Goal: Task Accomplishment & Management: Use online tool/utility

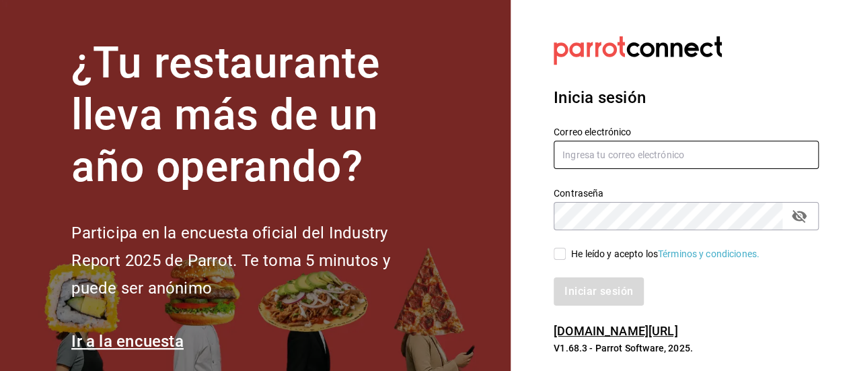
type input "[EMAIL_ADDRESS][DOMAIN_NAME]"
click at [564, 256] on input "He leído y acepto los Términos y condiciones." at bounding box center [560, 254] width 12 height 12
checkbox input "true"
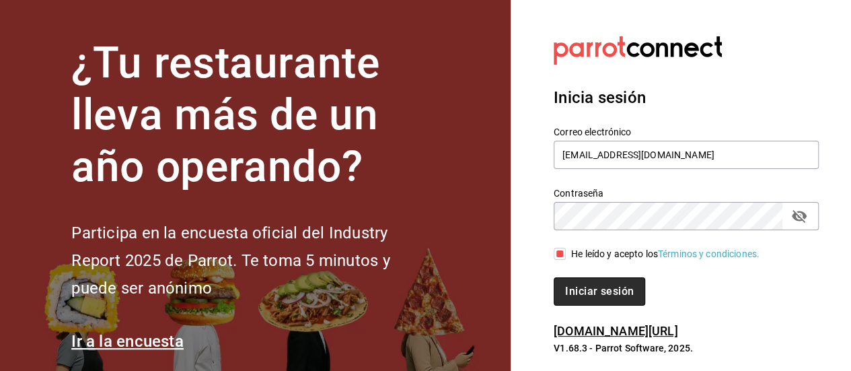
click at [587, 298] on button "Iniciar sesión" at bounding box center [600, 291] width 92 height 28
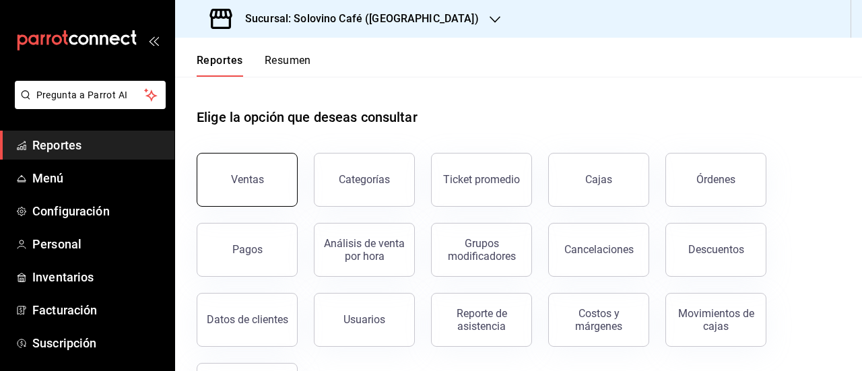
click at [248, 180] on div "Ventas" at bounding box center [247, 179] width 33 height 13
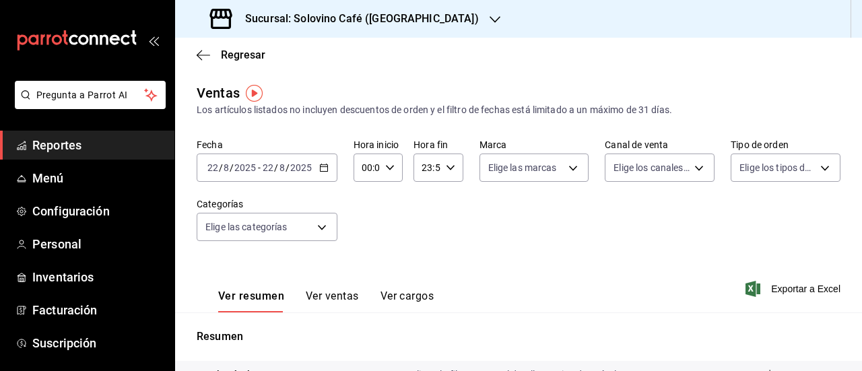
click at [320, 174] on div "2025-08-22 22 / 8 / 2025 - 2025-08-22 22 / 8 / 2025" at bounding box center [267, 167] width 141 height 28
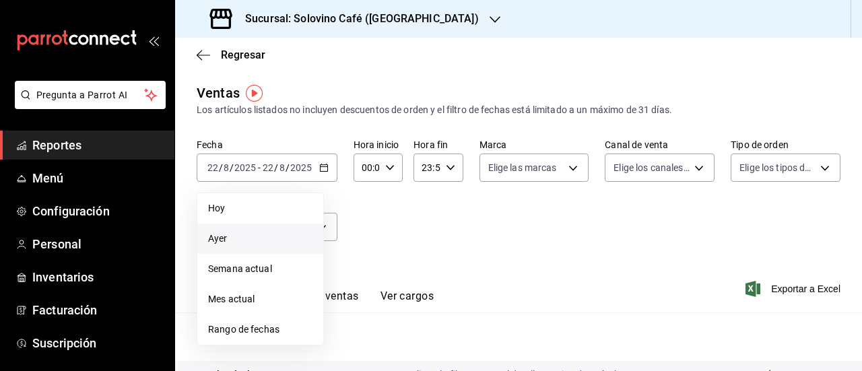
click at [232, 242] on span "Ayer" at bounding box center [260, 239] width 104 height 14
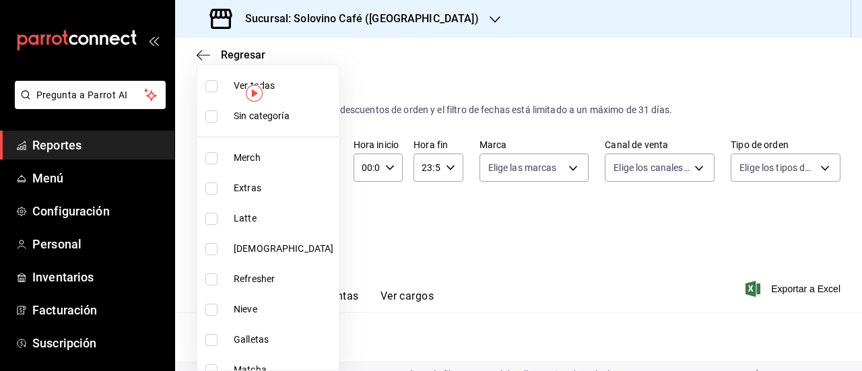
click at [324, 227] on body "Pregunta a Parrot AI Reportes Menú Configuración Personal Inventarios Facturaci…" at bounding box center [431, 185] width 862 height 371
click at [442, 233] on div at bounding box center [431, 185] width 862 height 371
click at [319, 225] on body "Pregunta a Parrot AI Reportes Menú Configuración Personal Inventarios Facturaci…" at bounding box center [431, 185] width 862 height 371
click at [262, 159] on span "Merch" at bounding box center [284, 158] width 100 height 14
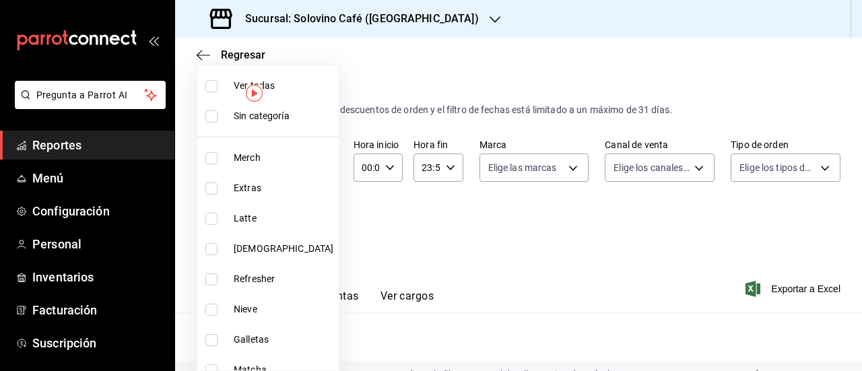
type input "9eec1b57-d20d-4a17-8b76-f1823765e731"
checkbox input "true"
click at [417, 225] on div at bounding box center [431, 185] width 862 height 371
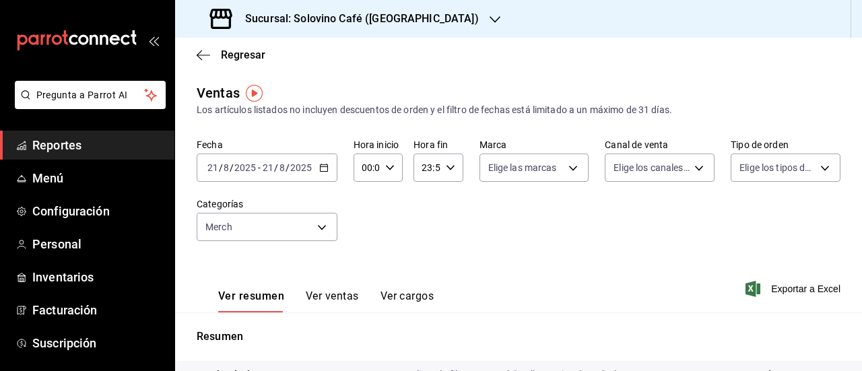
drag, startPoint x: 849, startPoint y: 174, endPoint x: 856, endPoint y: 231, distance: 56.9
click at [856, 231] on div "Regresar Ventas Los artículos listados no incluyen descuentos de orden y el fil…" at bounding box center [518, 204] width 687 height 333
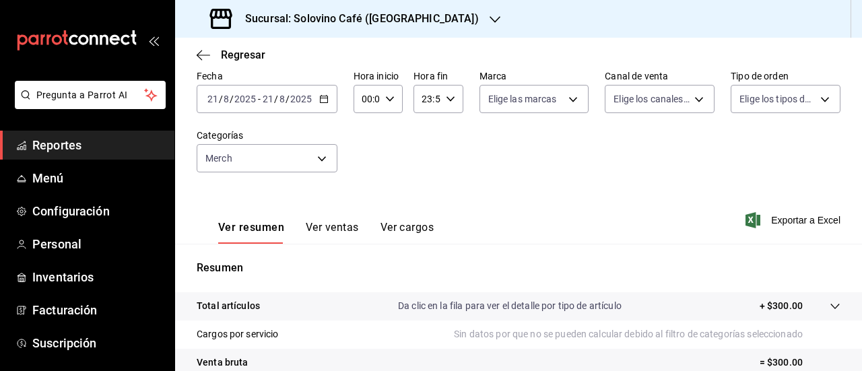
scroll to position [69, 0]
click at [319, 234] on button "Ver ventas" at bounding box center [332, 232] width 53 height 23
